Goal: Transaction & Acquisition: Book appointment/travel/reservation

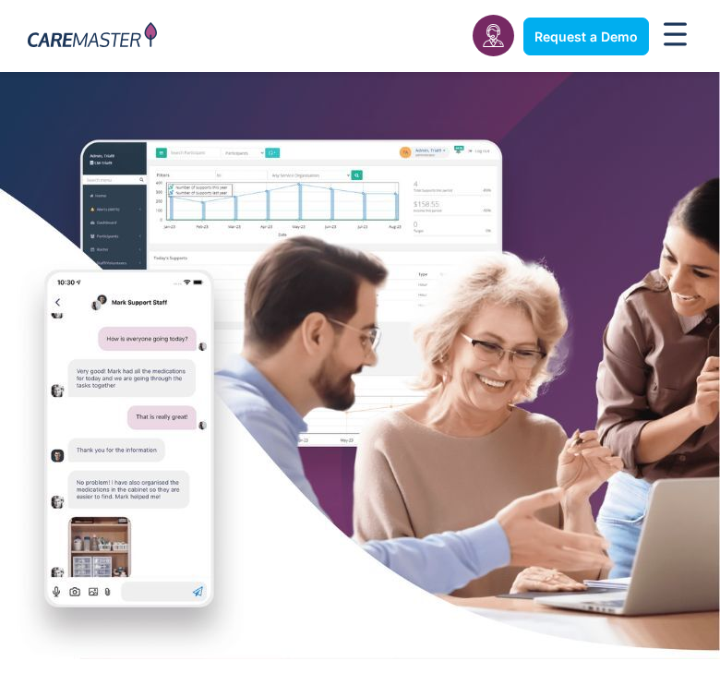
click at [390, 315] on img at bounding box center [360, 365] width 720 height 587
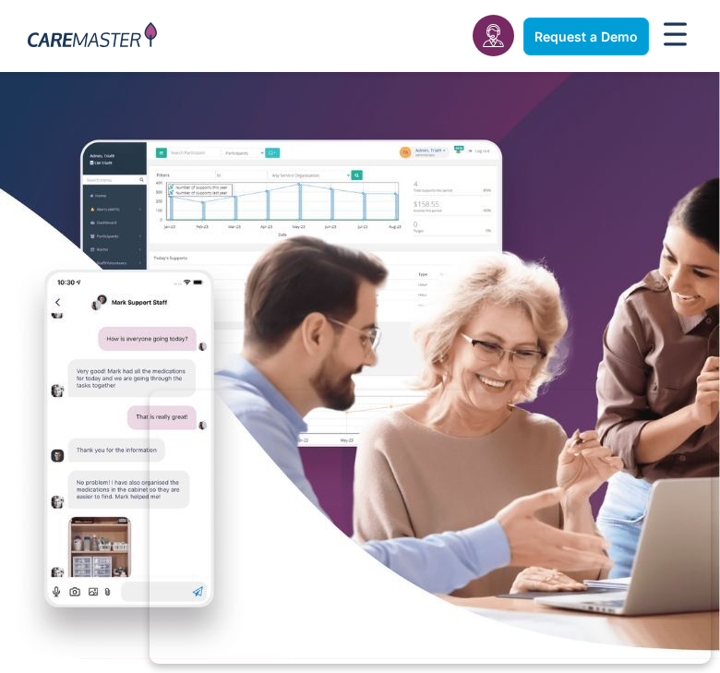
click at [606, 36] on span "Request a Demo" at bounding box center [585, 37] width 103 height 16
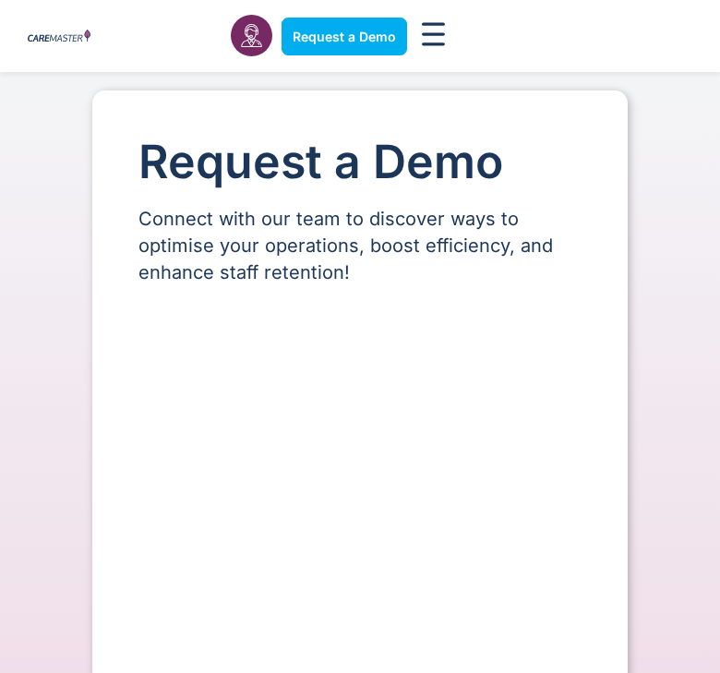
select select "**"
